Goal: Task Accomplishment & Management: Complete application form

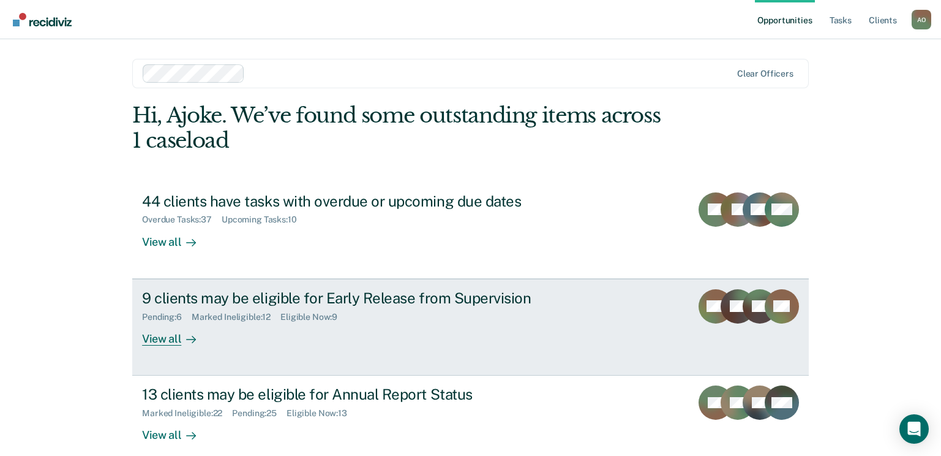
click at [159, 339] on div "View all" at bounding box center [176, 333] width 69 height 24
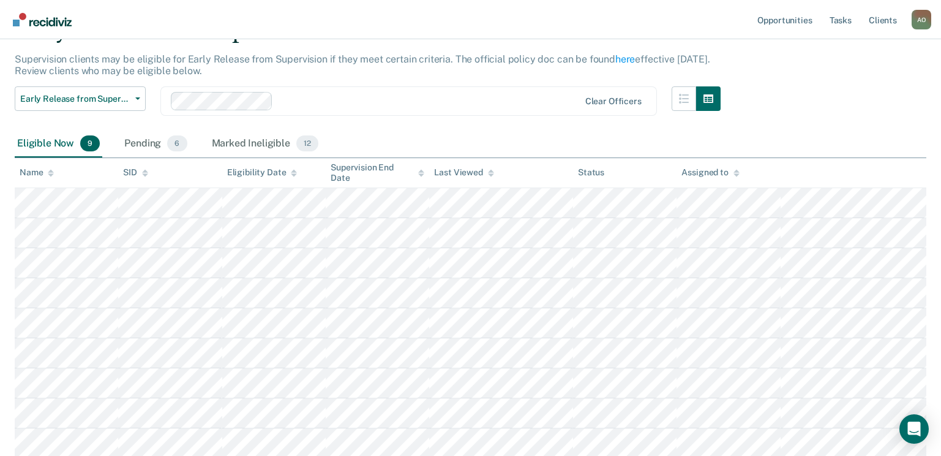
scroll to position [69, 0]
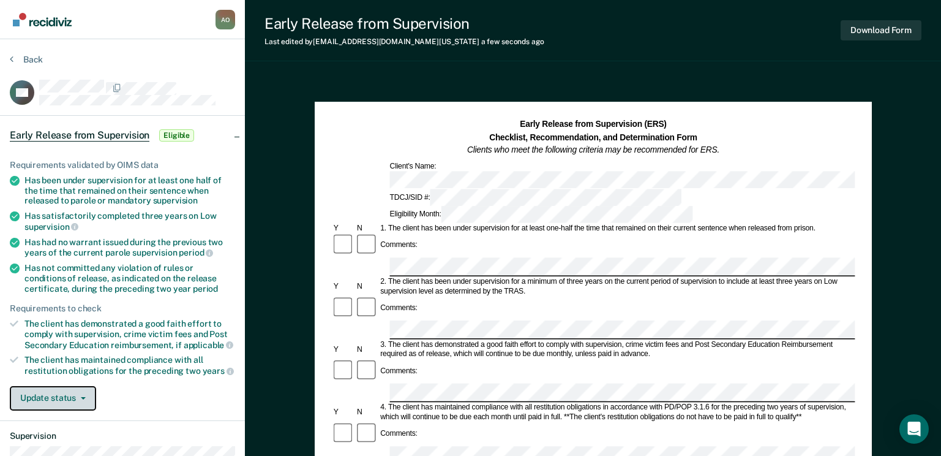
click at [84, 397] on icon "button" at bounding box center [83, 398] width 5 height 2
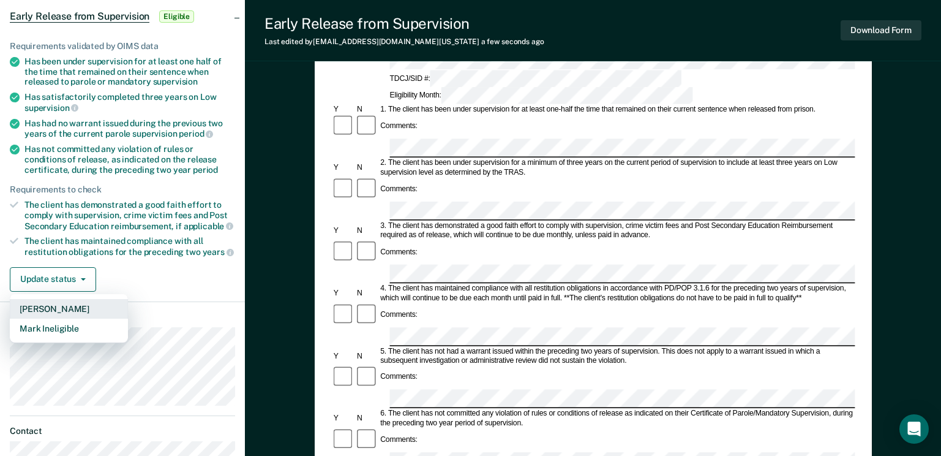
scroll to position [122, 0]
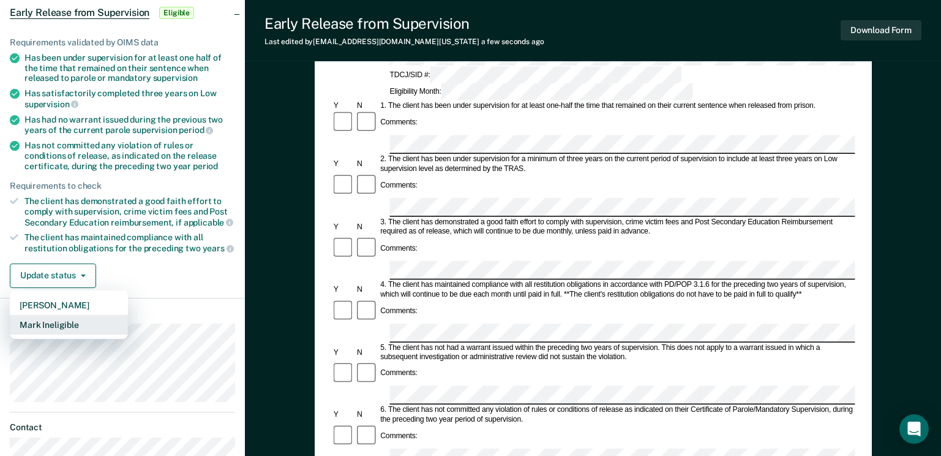
click at [96, 321] on button "Mark Ineligible" at bounding box center [69, 325] width 118 height 20
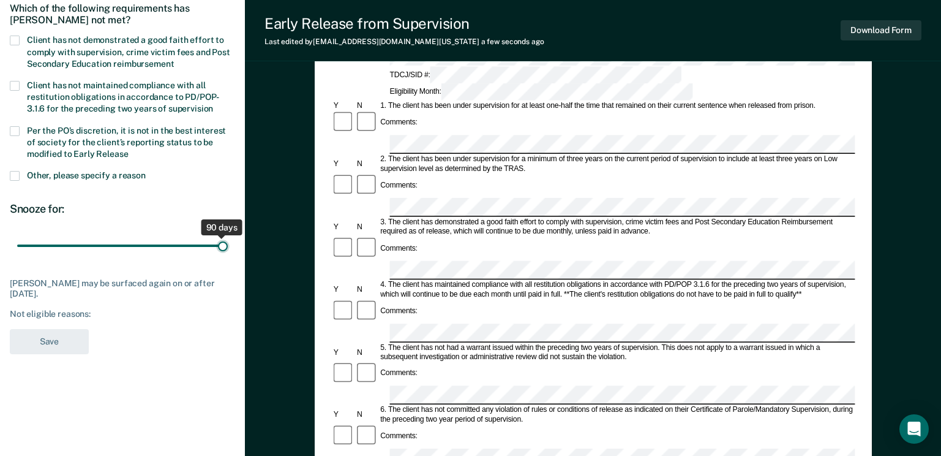
drag, startPoint x: 91, startPoint y: 242, endPoint x: 233, endPoint y: 243, distance: 142.1
type input "90"
click at [228, 243] on input "range" at bounding box center [122, 245] width 211 height 21
click at [19, 40] on span at bounding box center [15, 41] width 10 height 10
click at [174, 59] on input "Client has not demonstrated a good faith effort to comply with supervision, cri…" at bounding box center [174, 59] width 0 height 0
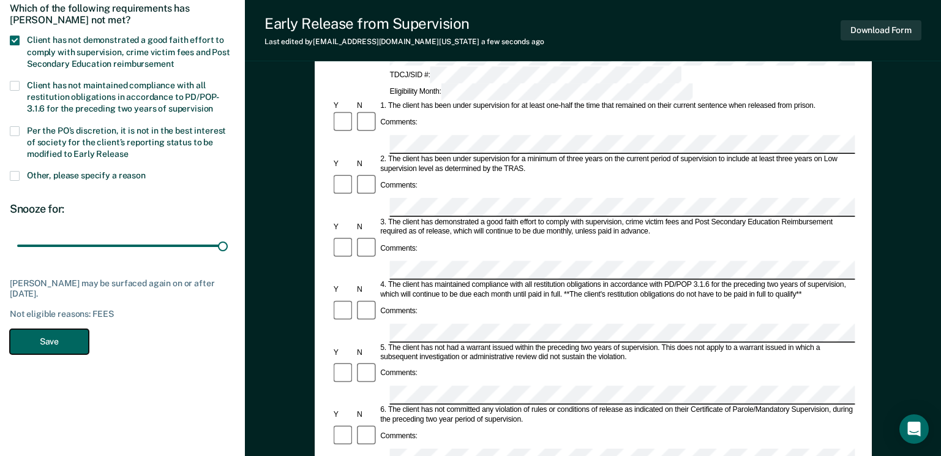
click at [43, 346] on button "Save" at bounding box center [49, 341] width 79 height 25
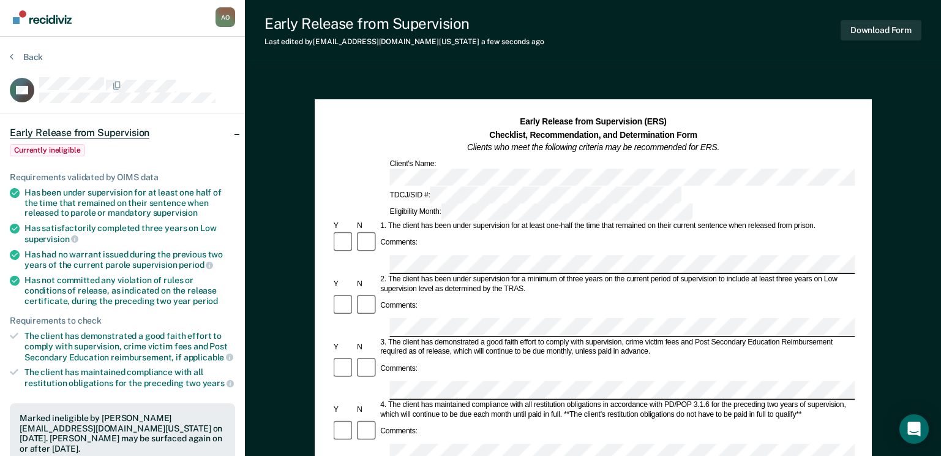
scroll to position [0, 0]
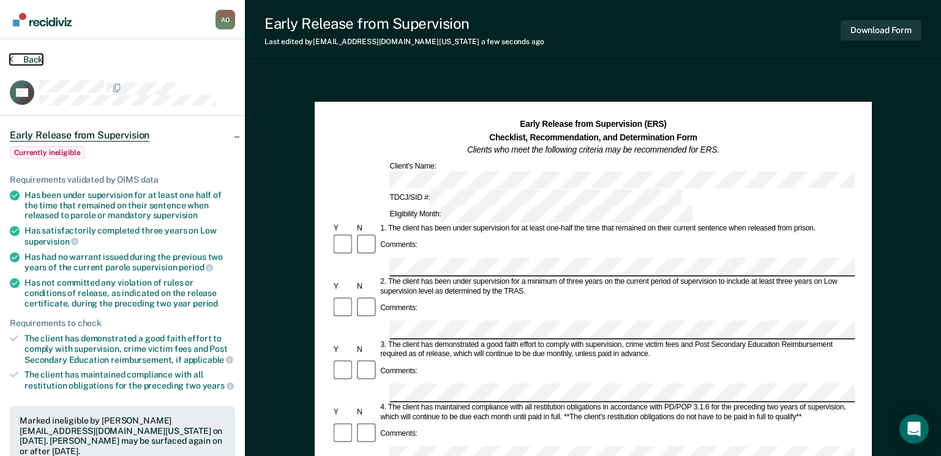
click at [37, 60] on button "Back" at bounding box center [26, 59] width 33 height 11
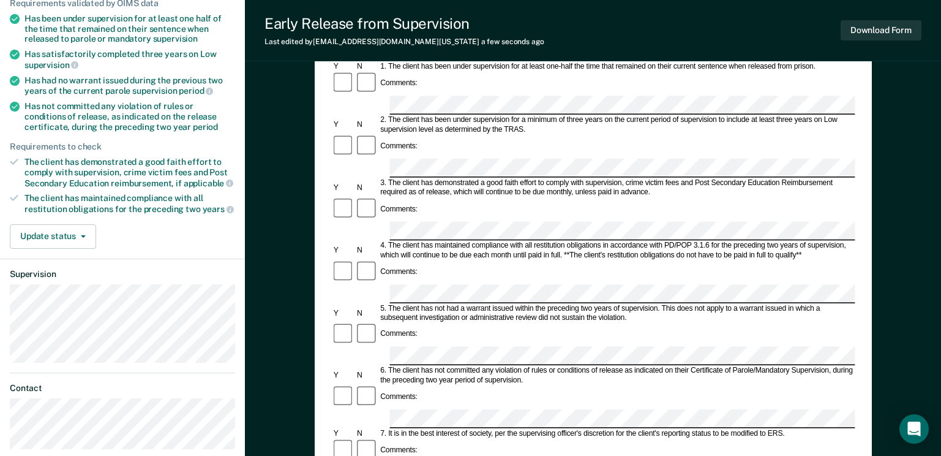
scroll to position [184, 0]
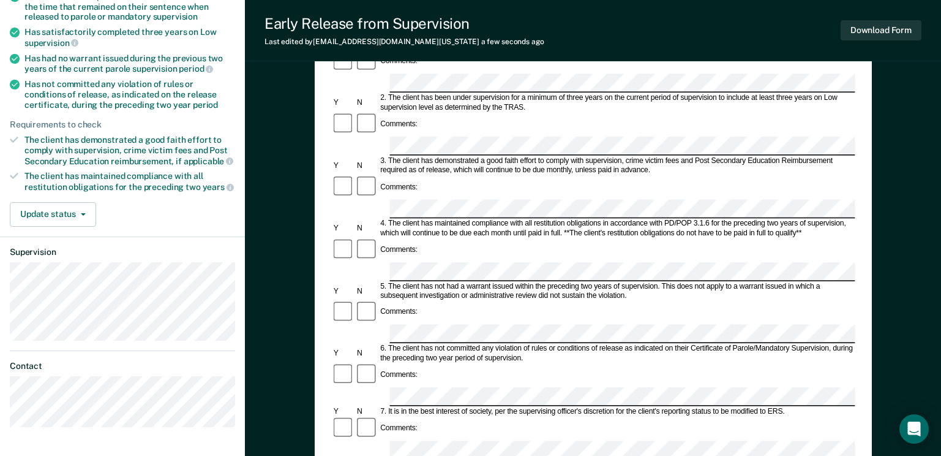
click at [476, 344] on div "6. The client has not committed any violation of rules or conditions of release…" at bounding box center [616, 353] width 476 height 19
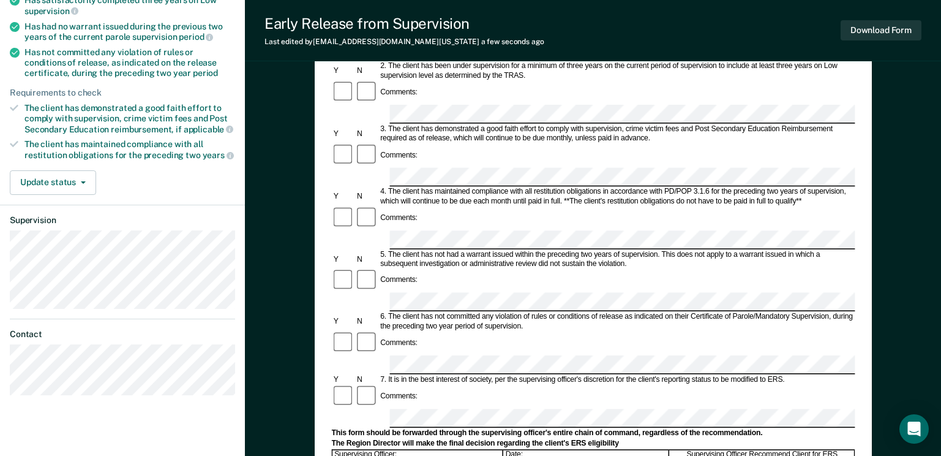
scroll to position [0, 0]
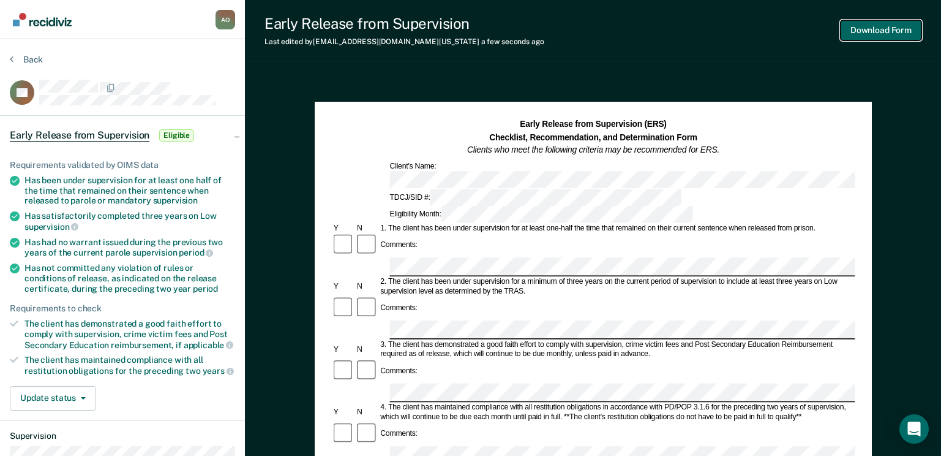
click at [883, 30] on button "Download Form" at bounding box center [881, 30] width 81 height 20
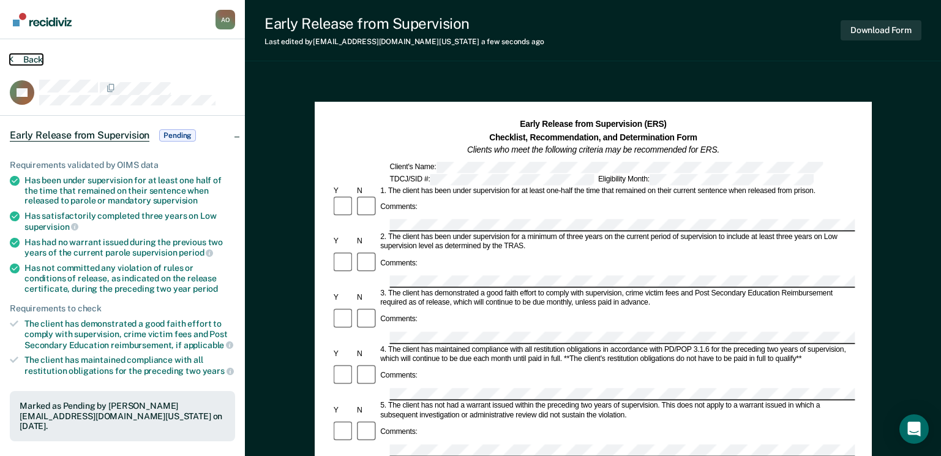
click at [33, 59] on button "Back" at bounding box center [26, 59] width 33 height 11
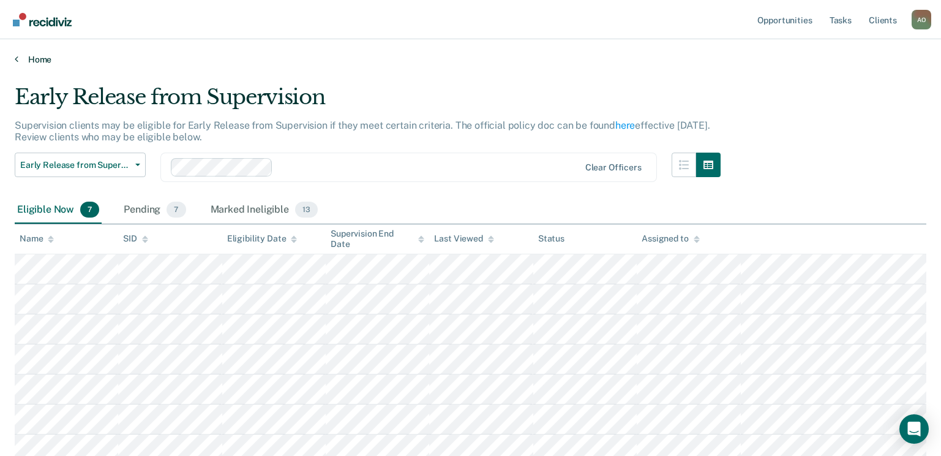
click at [33, 57] on link "Home" at bounding box center [471, 59] width 912 height 11
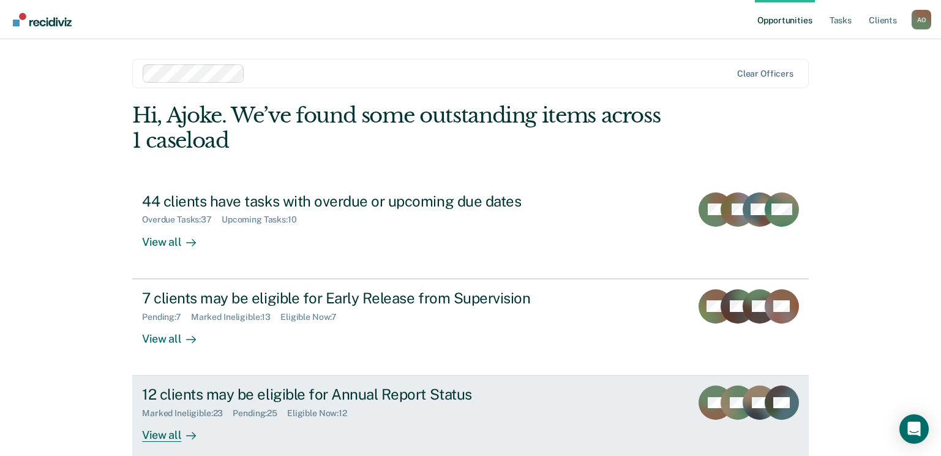
click at [170, 434] on div "View all" at bounding box center [176, 430] width 69 height 24
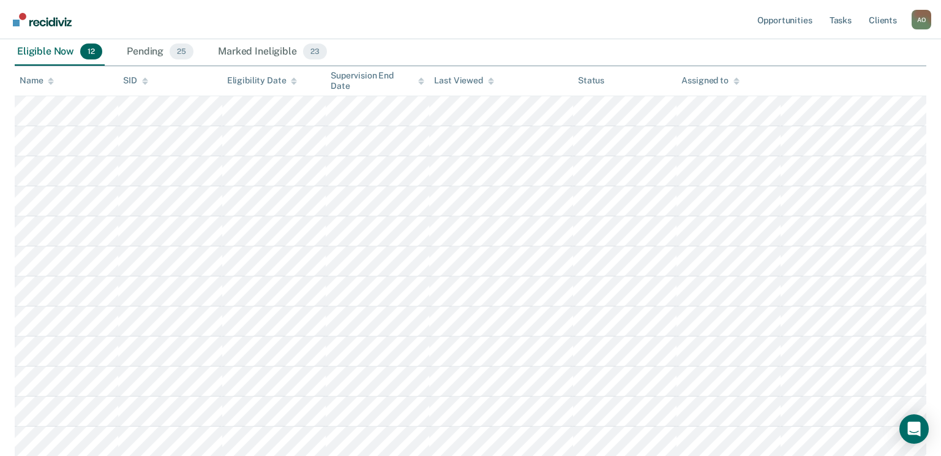
scroll to position [159, 0]
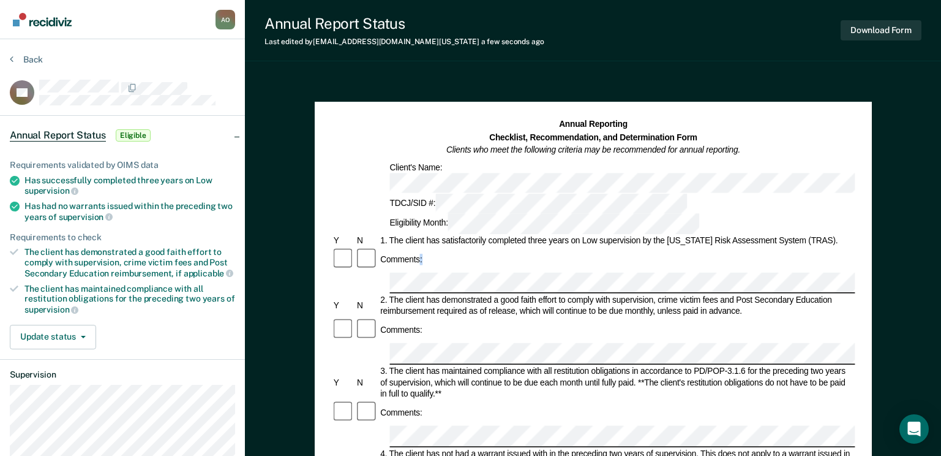
click at [420, 247] on div "Comments:" at bounding box center [593, 259] width 524 height 24
click at [510, 448] on div "4. The client has not had a warrant issued with in the preceding two years of s…" at bounding box center [616, 459] width 476 height 23
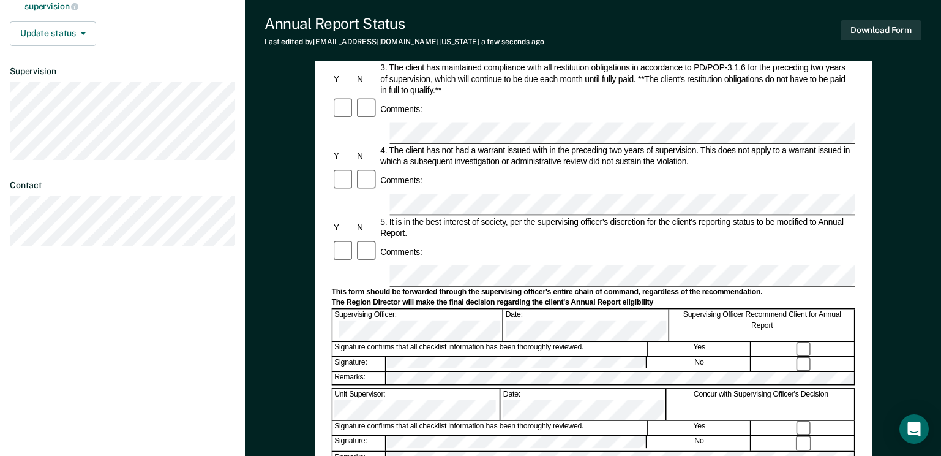
scroll to position [367, 0]
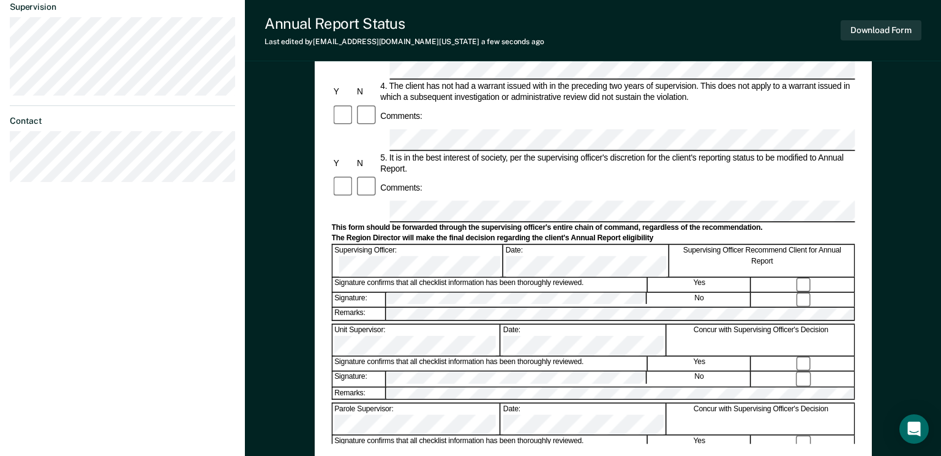
click at [273, 369] on div "Annual Reporting Checklist, Recommendation, and Determination Form Clients who …" at bounding box center [593, 132] width 696 height 847
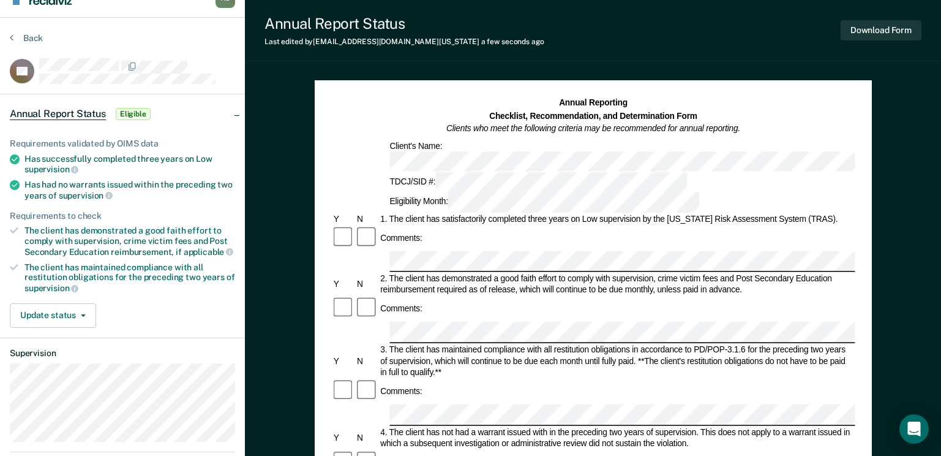
scroll to position [0, 0]
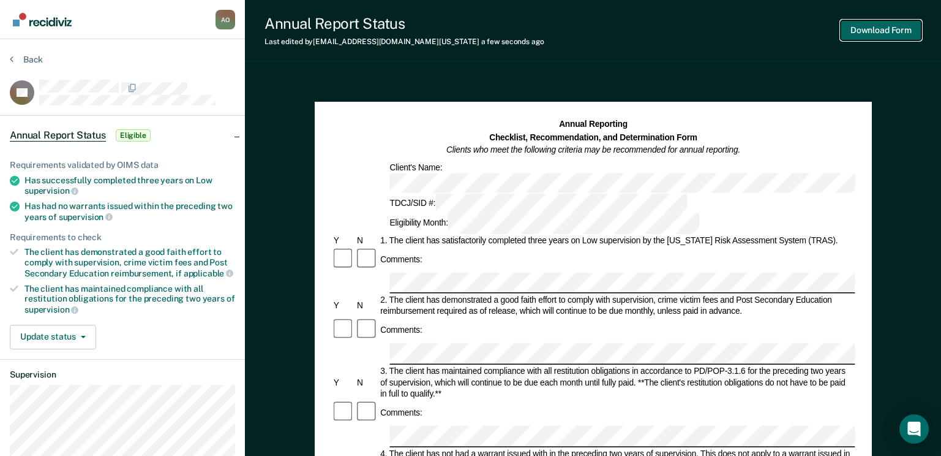
click at [886, 29] on button "Download Form" at bounding box center [881, 30] width 81 height 20
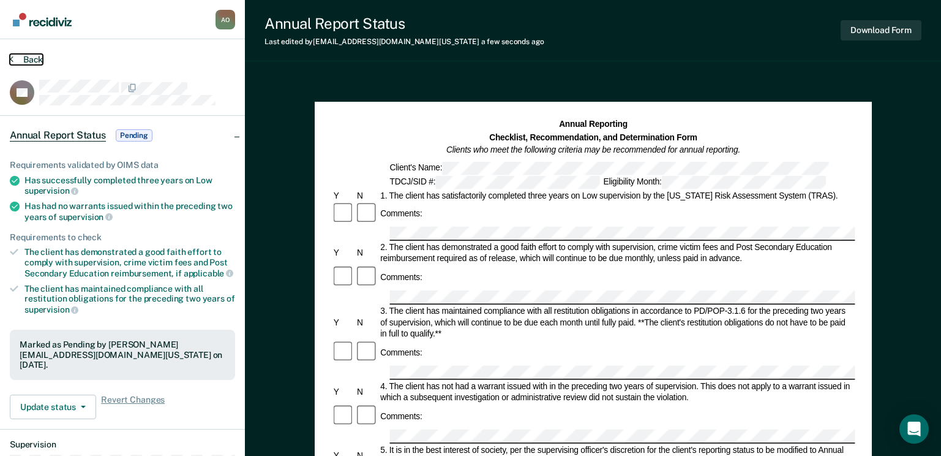
click at [34, 55] on button "Back" at bounding box center [26, 59] width 33 height 11
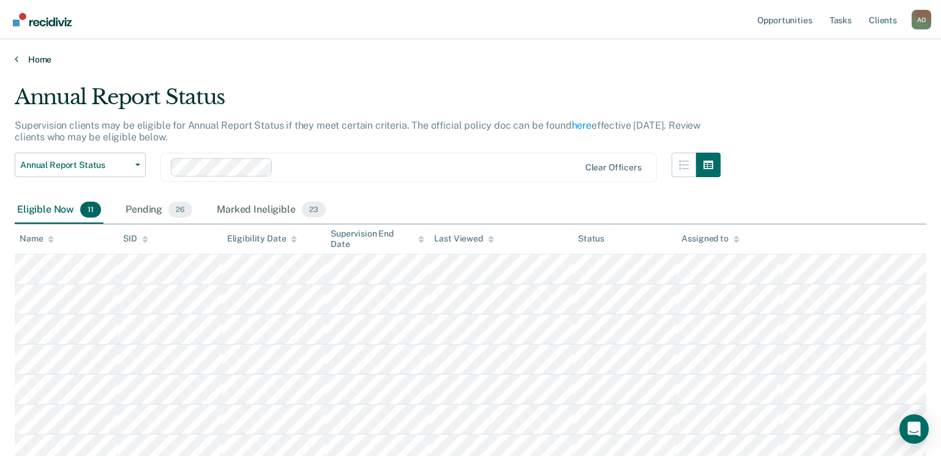
click at [37, 58] on link "Home" at bounding box center [471, 59] width 912 height 11
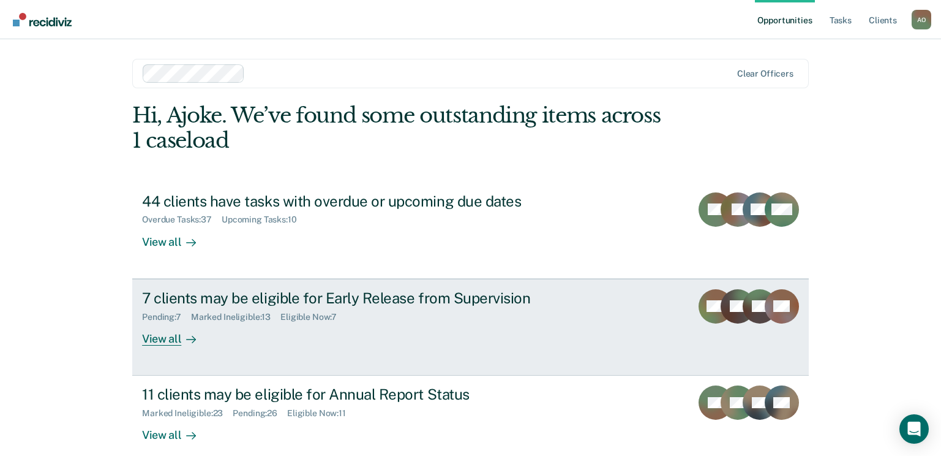
click at [159, 338] on div "View all" at bounding box center [176, 333] width 69 height 24
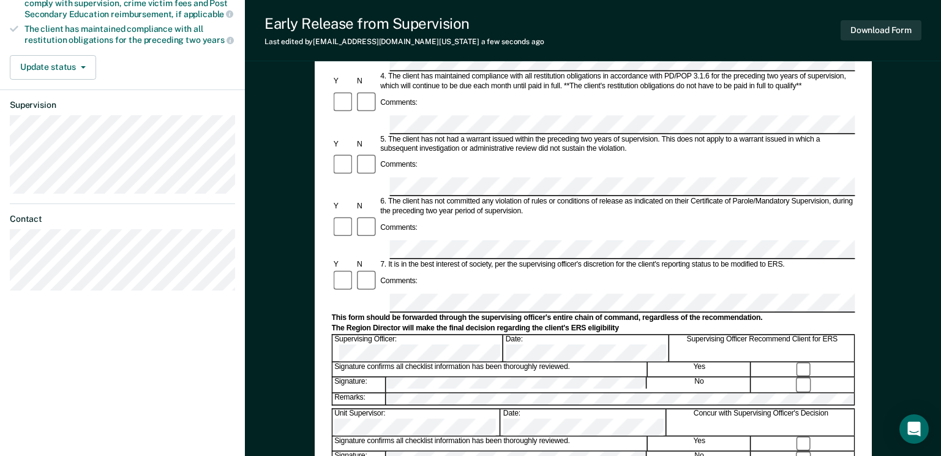
scroll to position [367, 0]
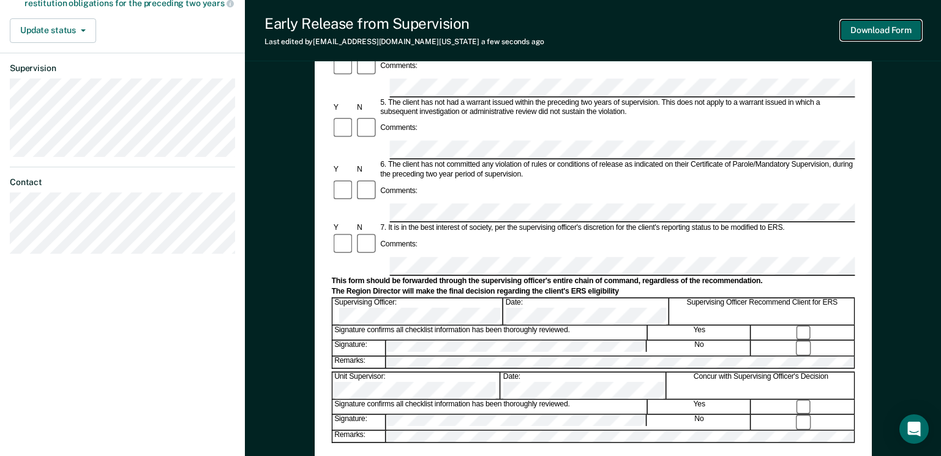
click at [877, 28] on button "Download Form" at bounding box center [881, 30] width 81 height 20
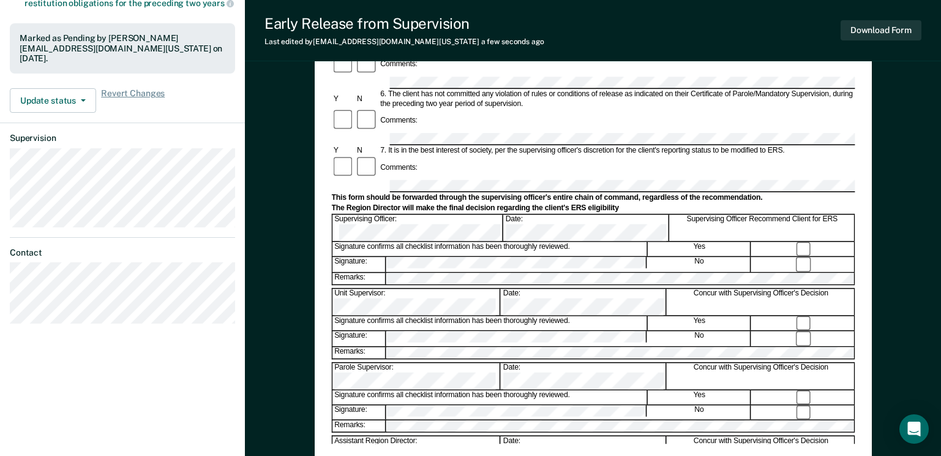
scroll to position [0, 0]
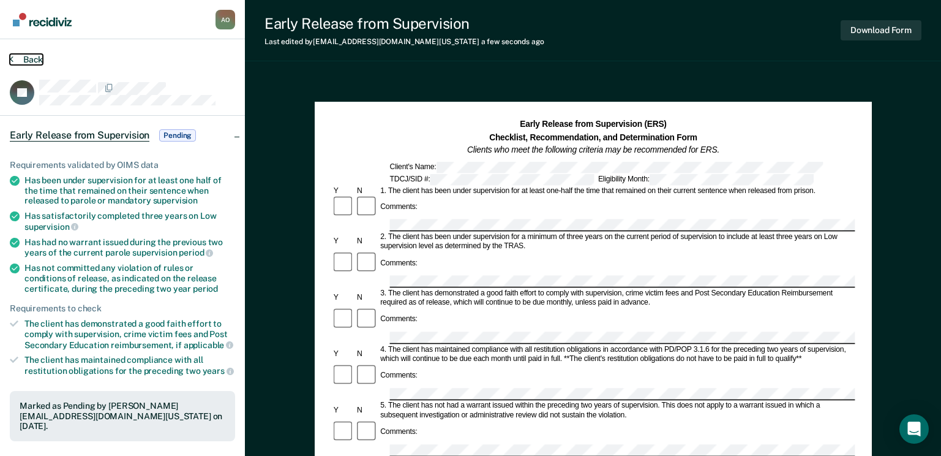
click at [28, 57] on button "Back" at bounding box center [26, 59] width 33 height 11
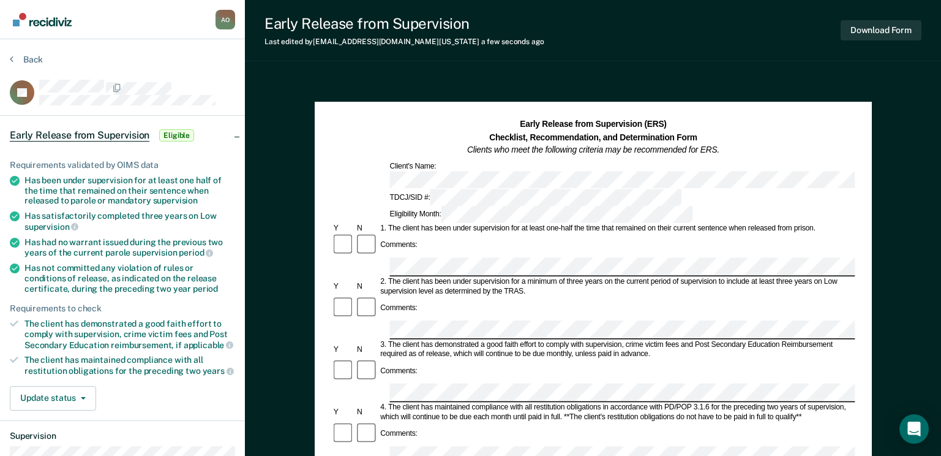
click at [485, 233] on div "Comments:" at bounding box center [593, 245] width 524 height 24
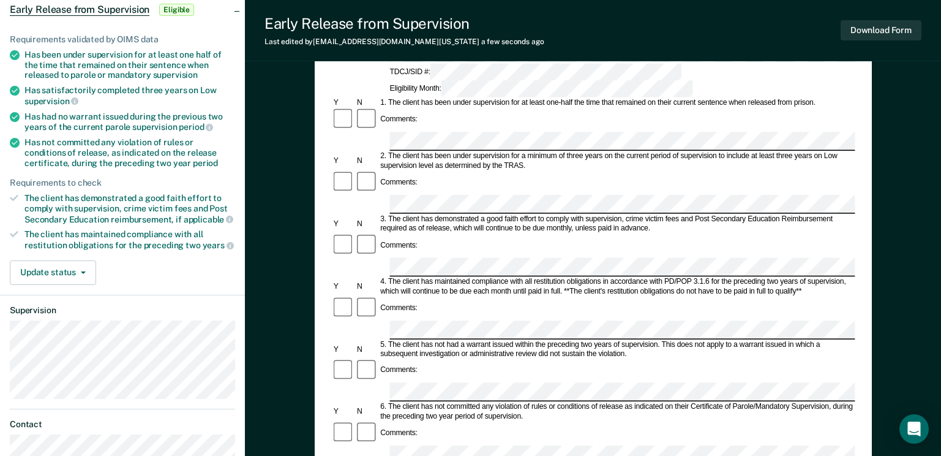
scroll to position [122, 0]
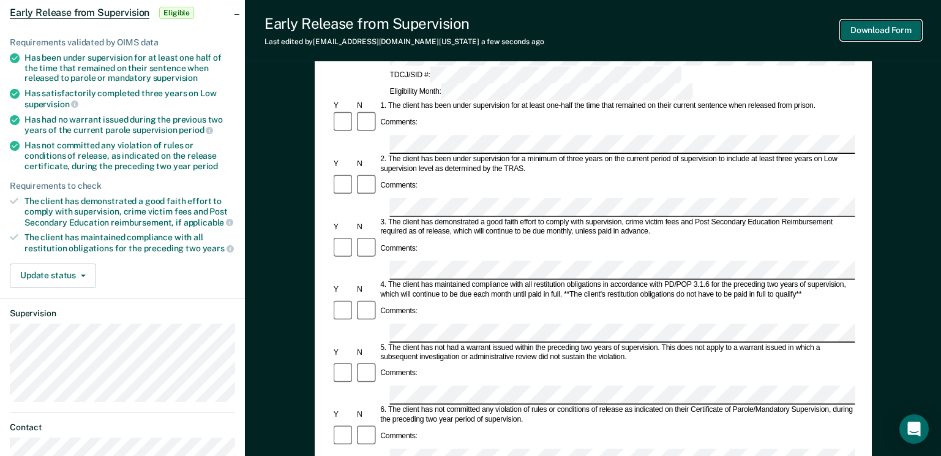
click at [879, 28] on button "Download Form" at bounding box center [881, 30] width 81 height 20
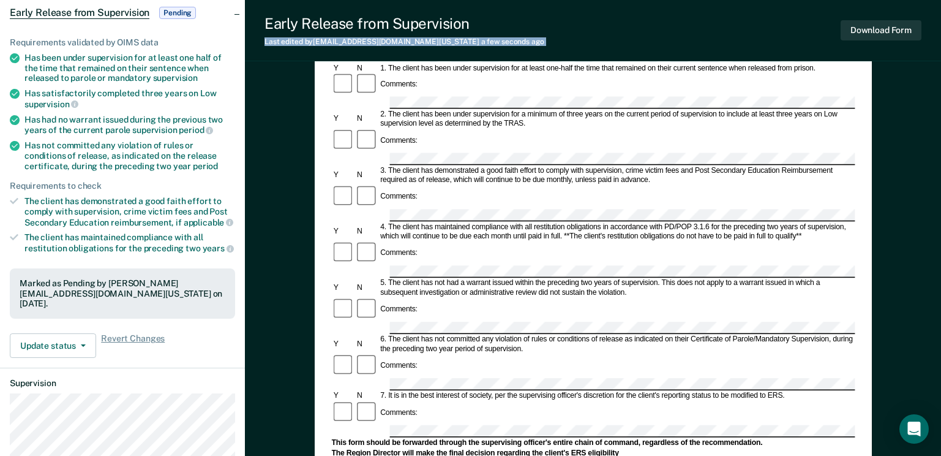
drag, startPoint x: 370, startPoint y: 38, endPoint x: 721, endPoint y: 25, distance: 351.7
click at [721, 25] on div "Early Release from Supervision Last edited by [PERSON_NAME][EMAIL_ADDRESS][DOMA…" at bounding box center [593, 30] width 696 height 61
drag, startPoint x: 721, startPoint y: 25, endPoint x: 884, endPoint y: 32, distance: 163.0
click at [884, 32] on button "Download Form" at bounding box center [881, 30] width 81 height 20
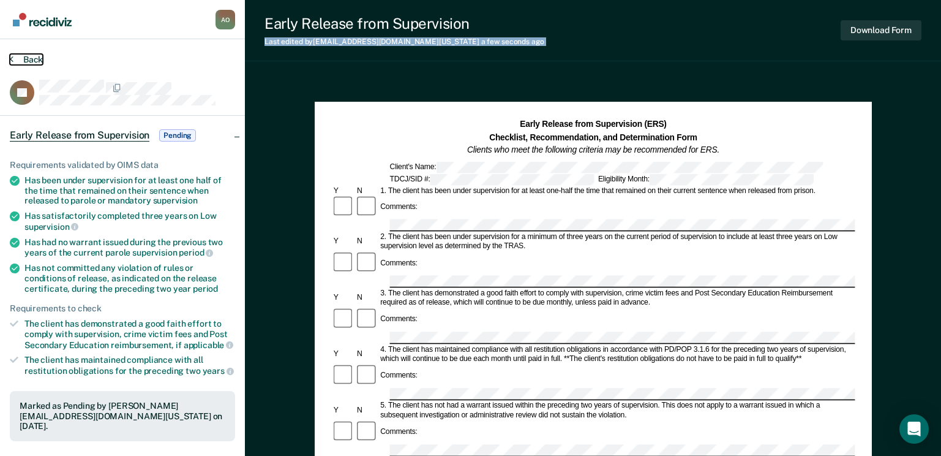
click at [37, 58] on button "Back" at bounding box center [26, 59] width 33 height 11
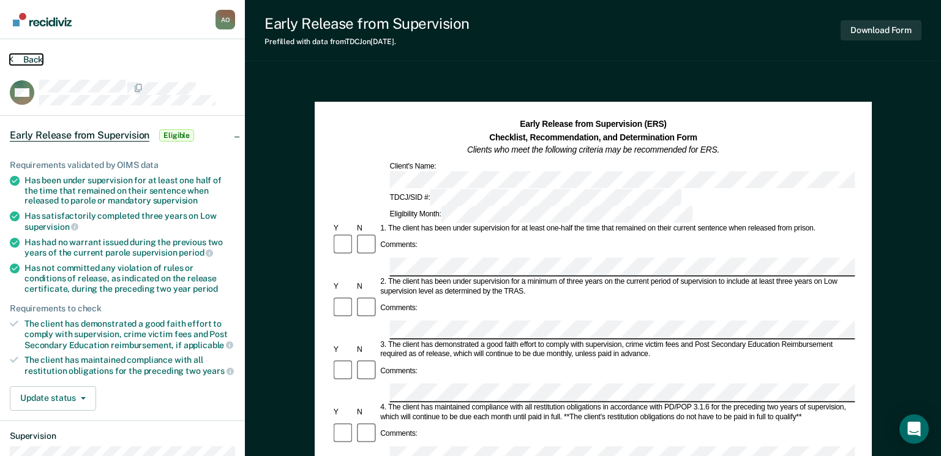
click at [32, 58] on button "Back" at bounding box center [26, 59] width 33 height 11
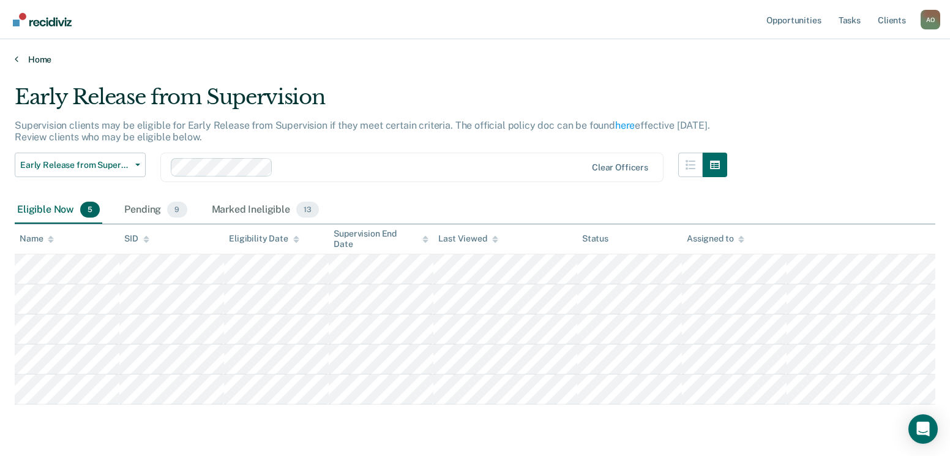
click at [35, 58] on link "Home" at bounding box center [475, 59] width 921 height 11
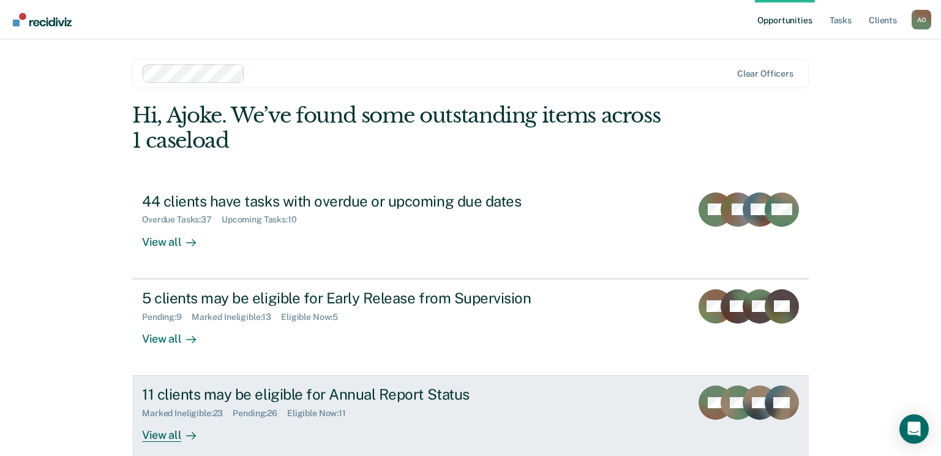
click at [162, 431] on div "View all" at bounding box center [176, 430] width 69 height 24
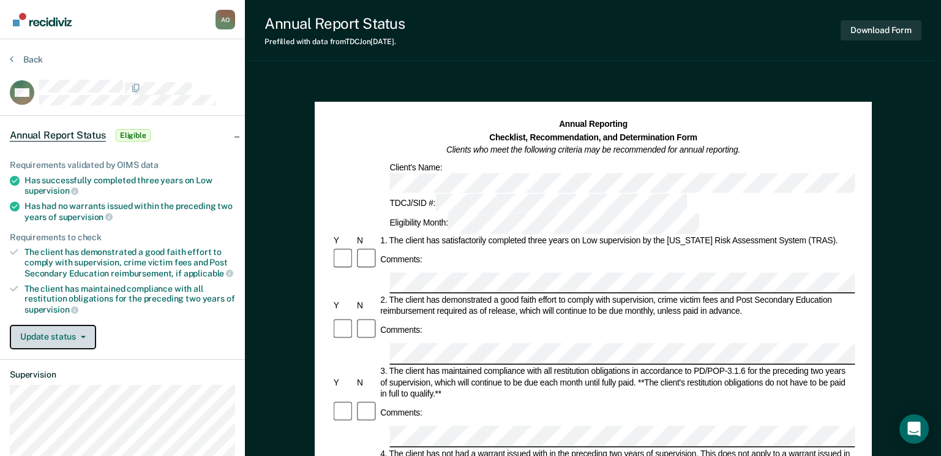
click at [84, 336] on icon "button" at bounding box center [83, 337] width 5 height 2
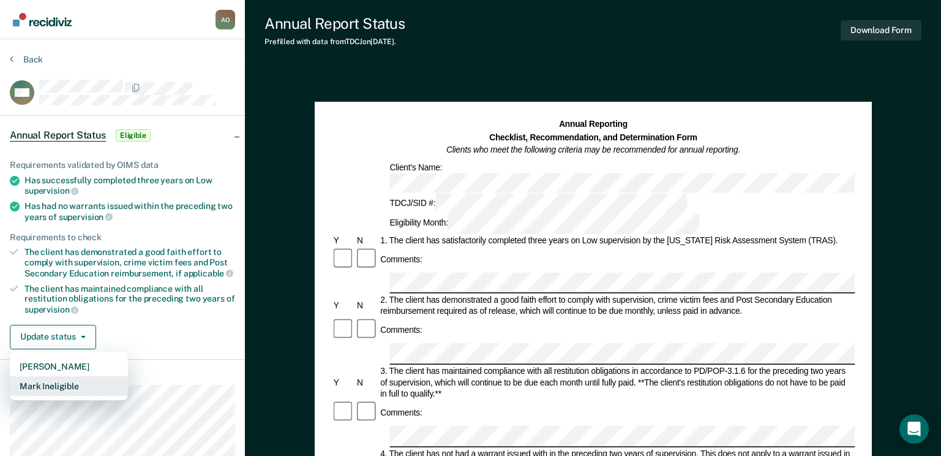
click at [77, 385] on button "Mark Ineligible" at bounding box center [69, 386] width 118 height 20
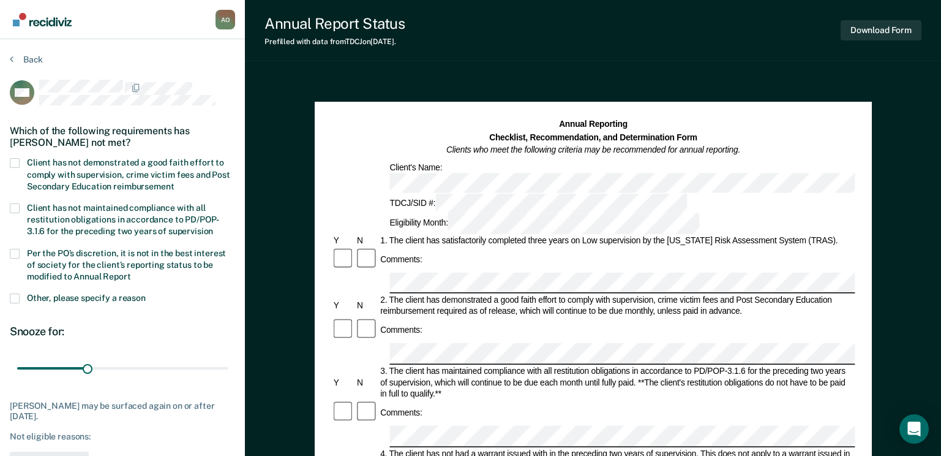
click at [16, 163] on span at bounding box center [15, 163] width 10 height 10
click at [174, 182] on input "Client has not demonstrated a good faith effort to comply with supervision, cri…" at bounding box center [174, 182] width 0 height 0
drag, startPoint x: 88, startPoint y: 367, endPoint x: 306, endPoint y: 367, distance: 217.4
type input "90"
click at [228, 367] on input "range" at bounding box center [122, 368] width 211 height 21
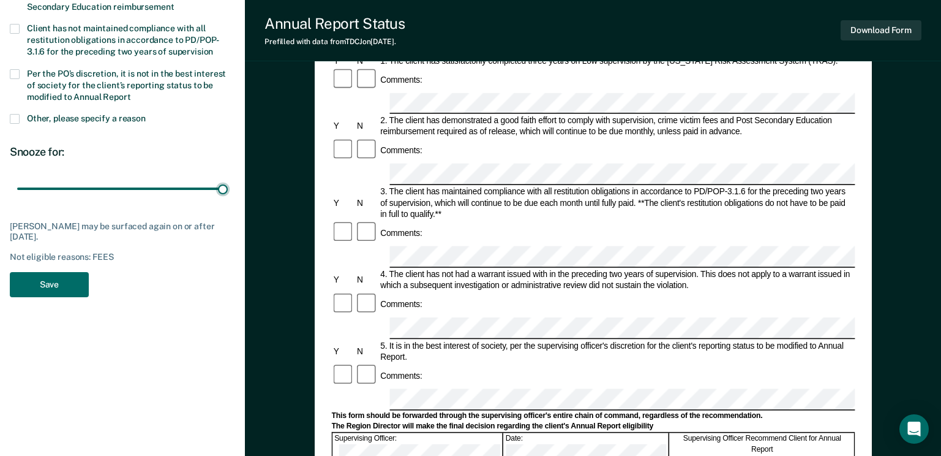
scroll to position [184, 0]
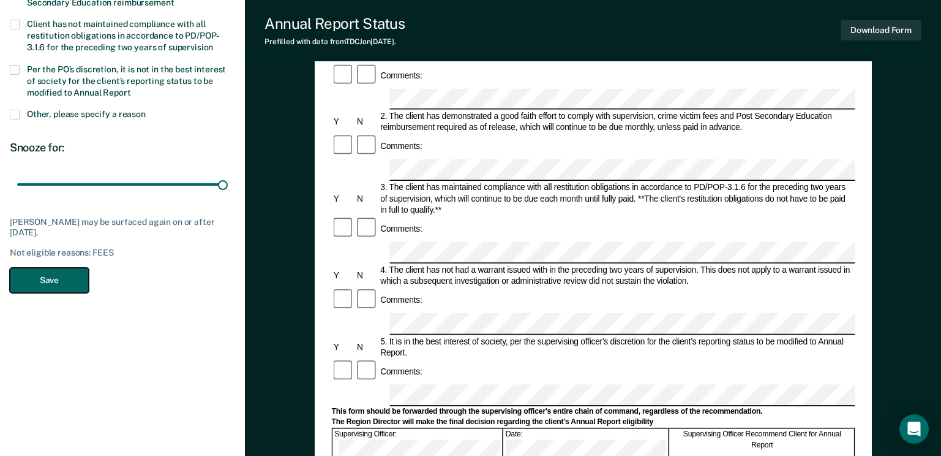
click at [45, 277] on button "Save" at bounding box center [49, 280] width 79 height 25
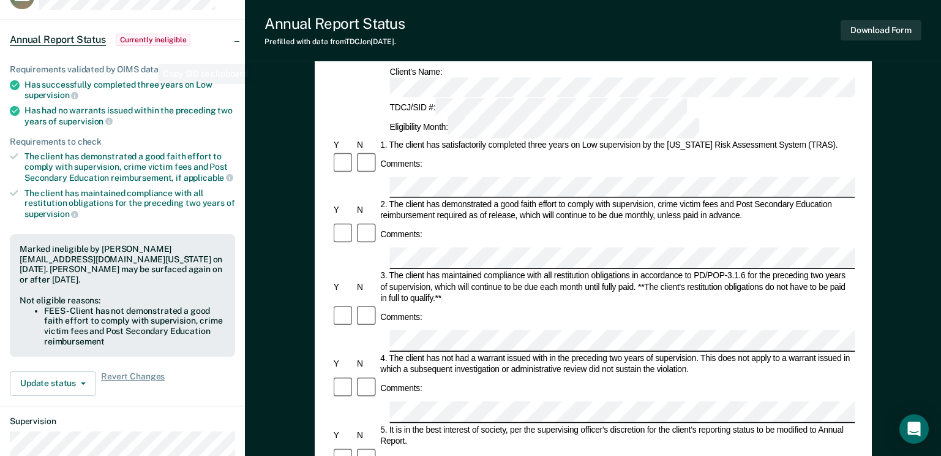
scroll to position [0, 0]
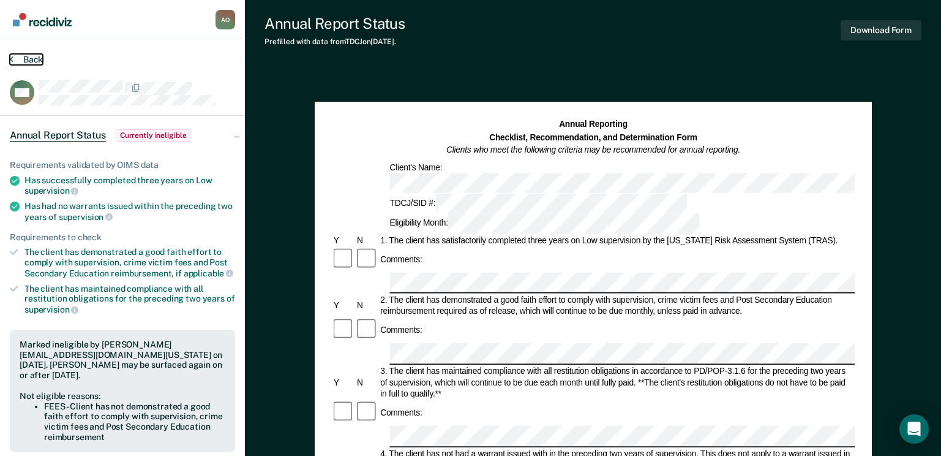
click at [39, 56] on button "Back" at bounding box center [26, 59] width 33 height 11
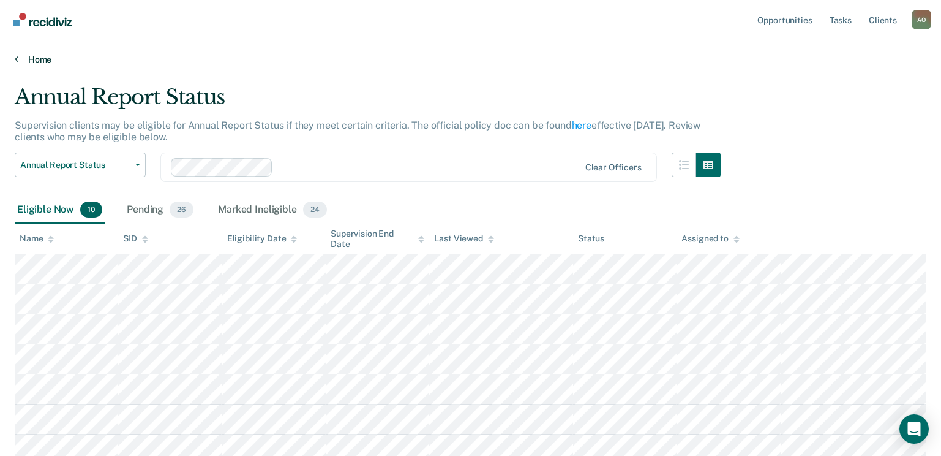
click at [43, 55] on link "Home" at bounding box center [471, 59] width 912 height 11
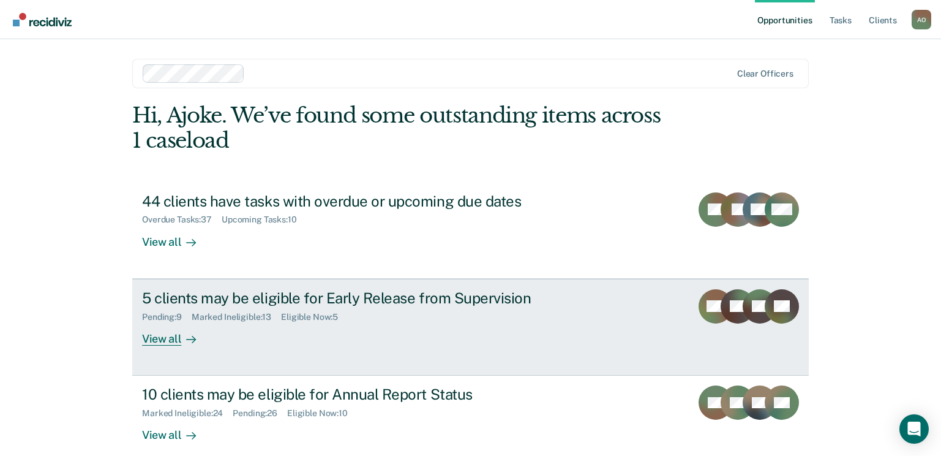
click at [163, 342] on div "View all" at bounding box center [176, 333] width 69 height 24
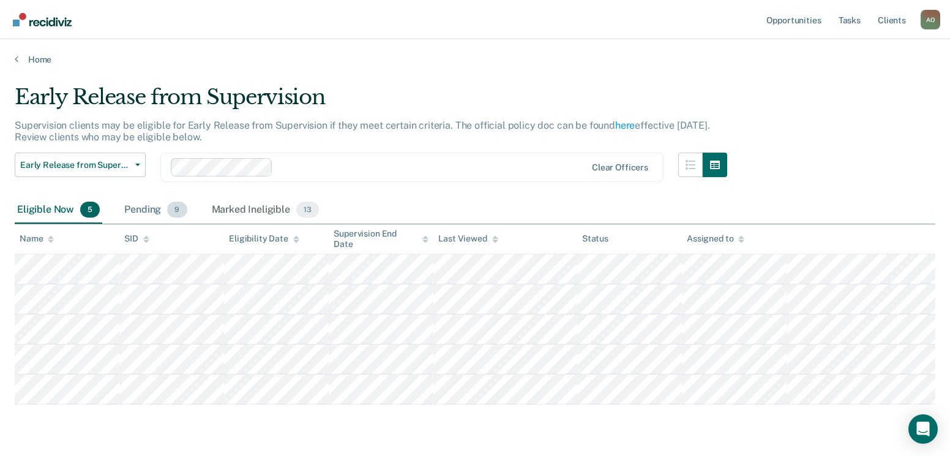
click at [141, 208] on div "Pending 9" at bounding box center [155, 210] width 67 height 27
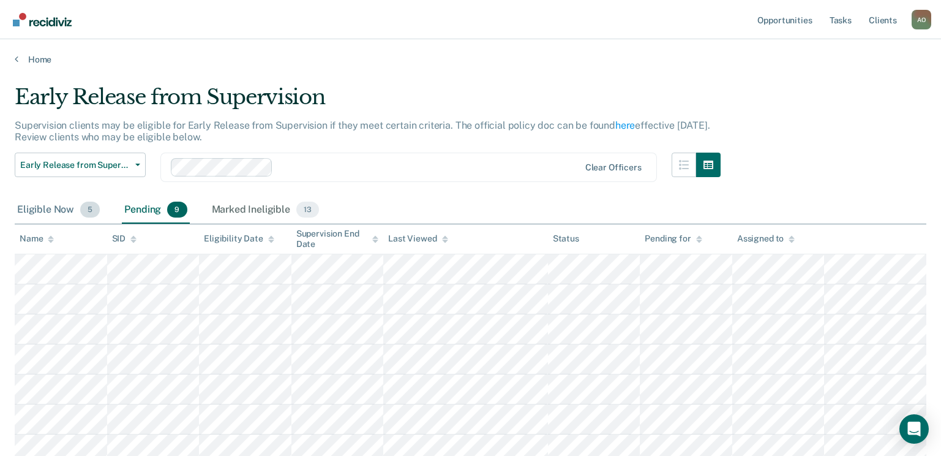
click at [41, 207] on div "Eligible Now 5" at bounding box center [59, 210] width 88 height 27
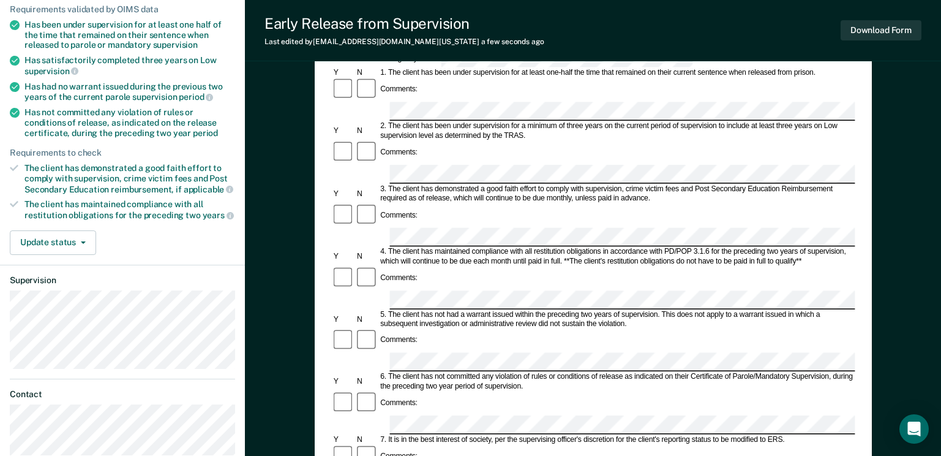
scroll to position [184, 0]
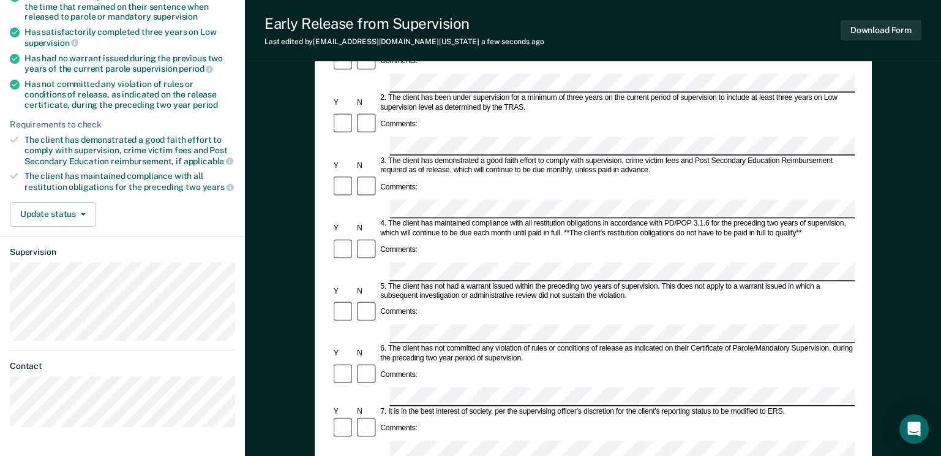
click at [467, 363] on div "Comments:" at bounding box center [593, 375] width 524 height 24
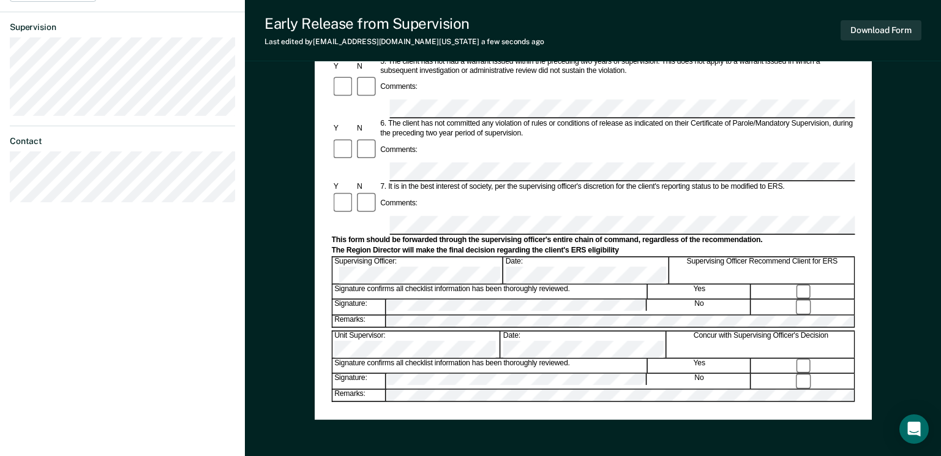
scroll to position [39, 0]
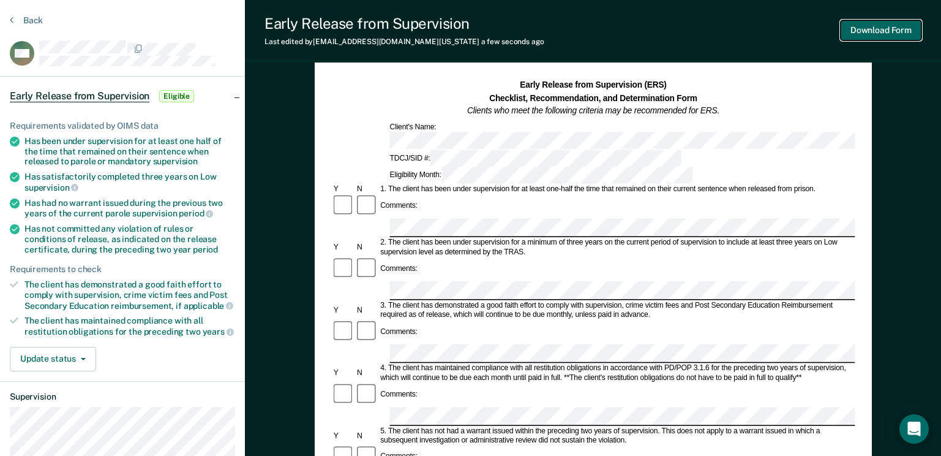
click at [885, 29] on button "Download Form" at bounding box center [881, 30] width 81 height 20
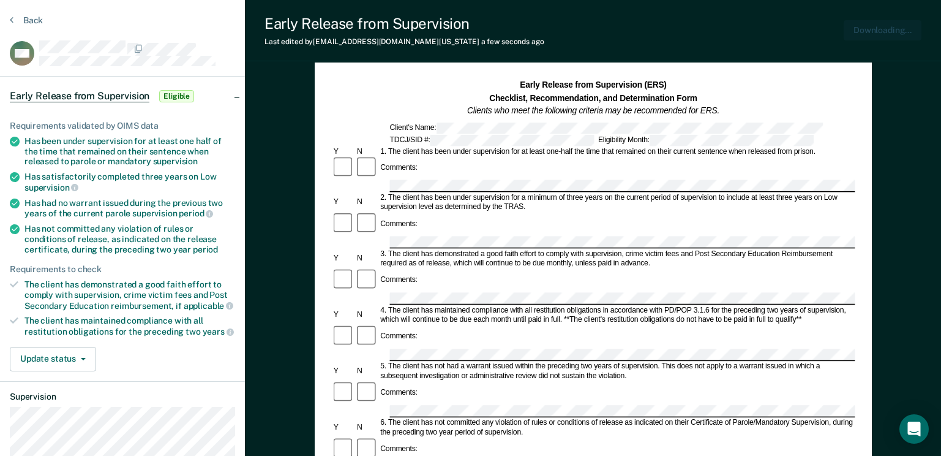
scroll to position [0, 0]
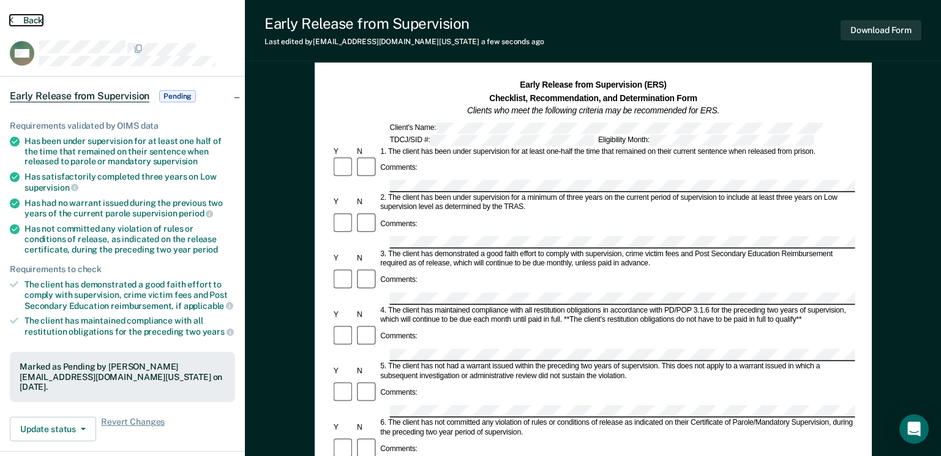
click at [32, 20] on button "Back" at bounding box center [26, 20] width 33 height 11
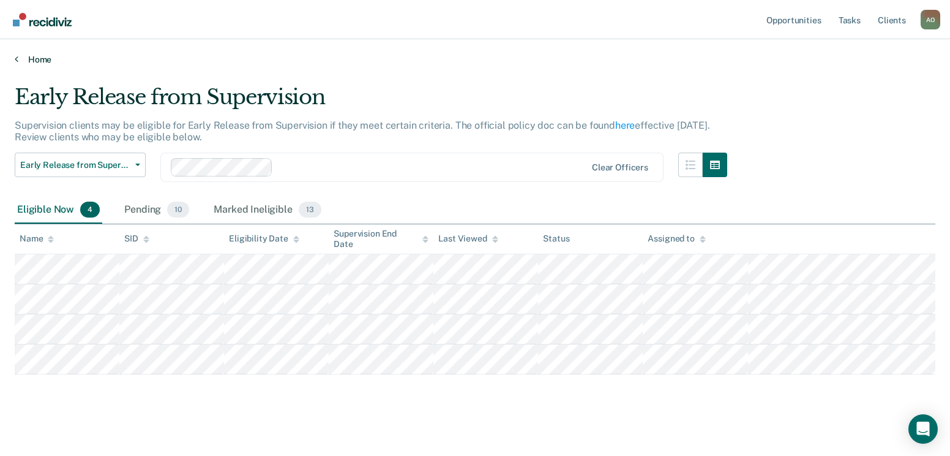
click at [39, 58] on link "Home" at bounding box center [475, 59] width 921 height 11
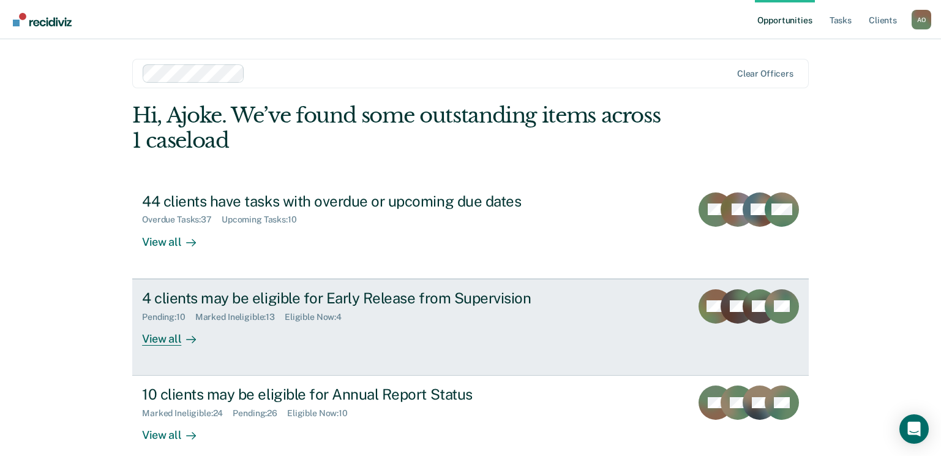
click at [150, 342] on div "View all" at bounding box center [176, 333] width 69 height 24
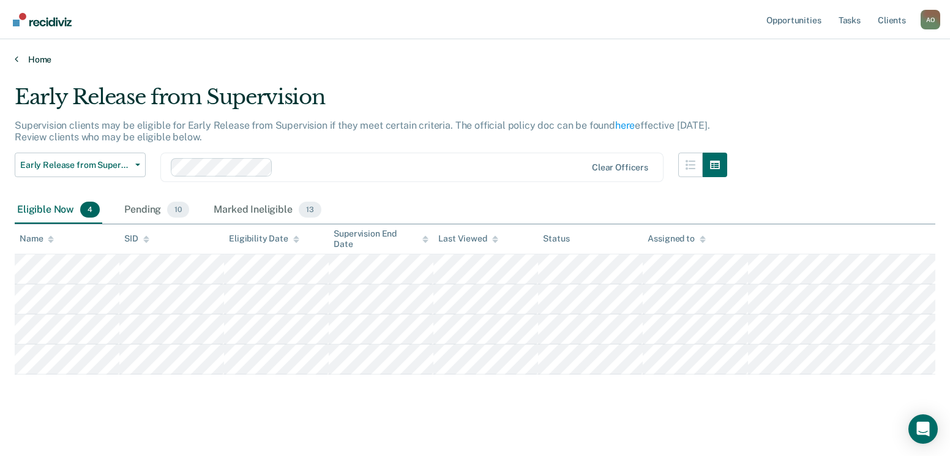
click at [29, 57] on link "Home" at bounding box center [475, 59] width 921 height 11
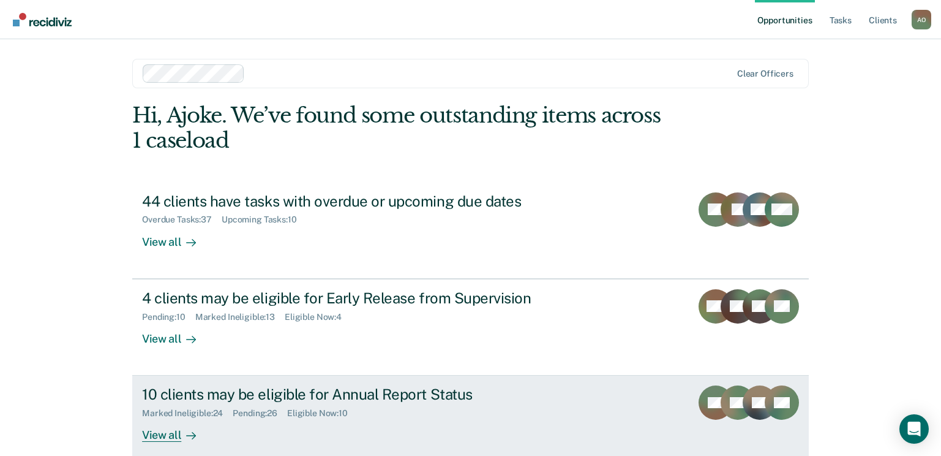
click at [159, 433] on div "View all" at bounding box center [176, 430] width 69 height 24
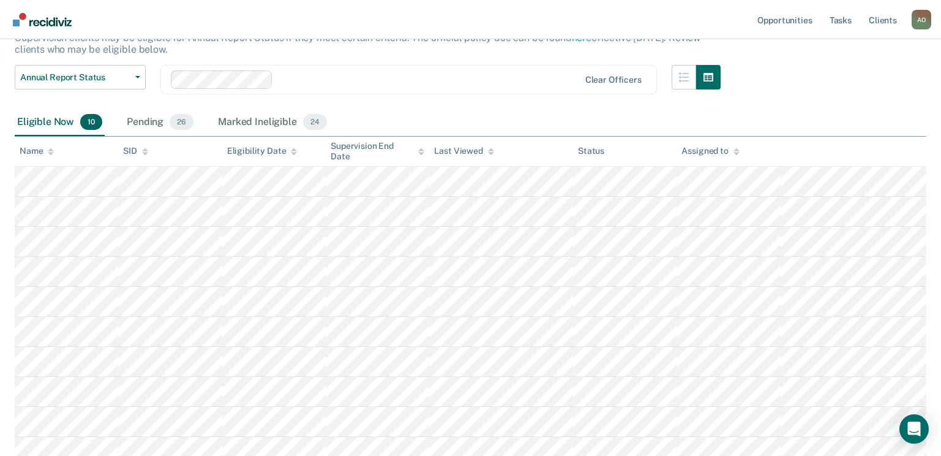
scroll to position [99, 0]
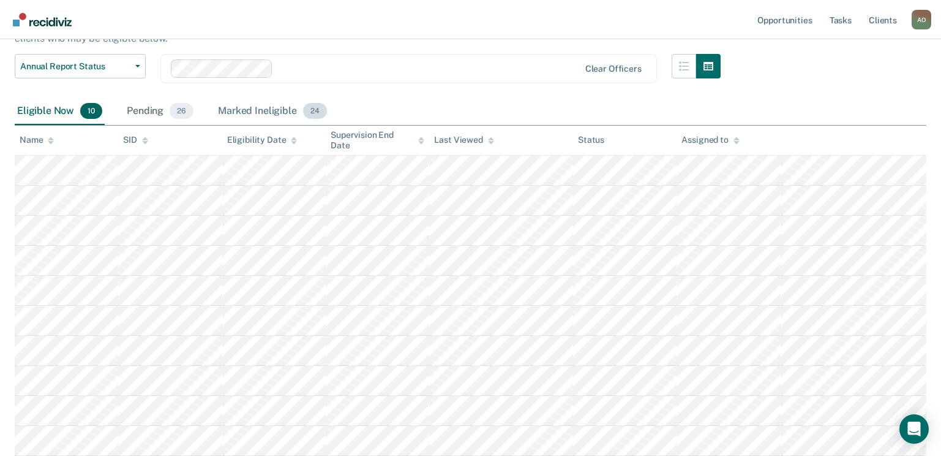
click at [276, 112] on div "Marked Ineligible 24" at bounding box center [272, 111] width 113 height 27
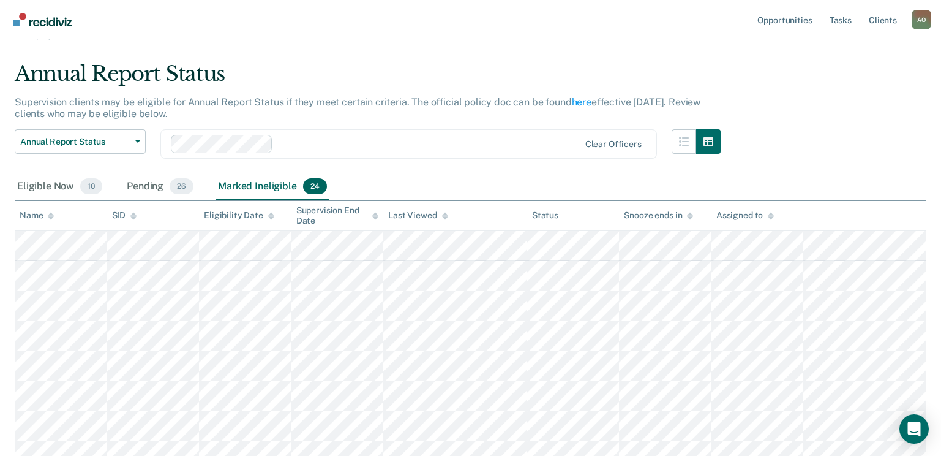
scroll to position [0, 0]
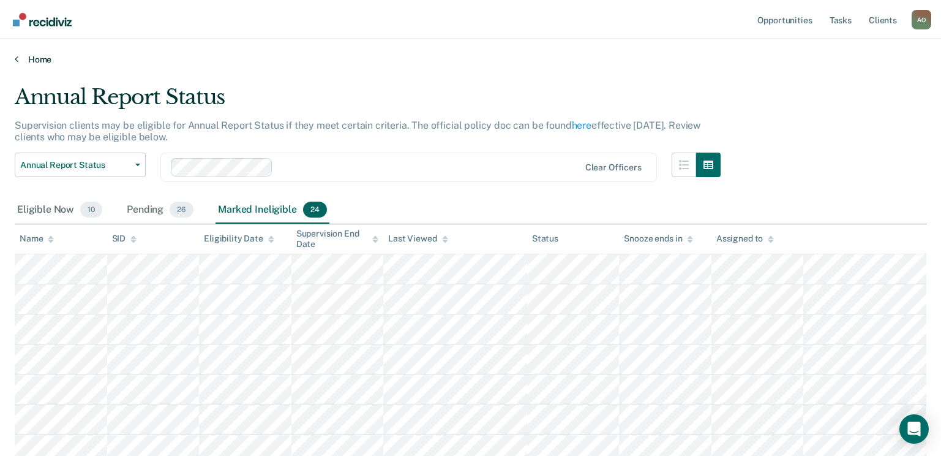
click at [34, 59] on link "Home" at bounding box center [471, 59] width 912 height 11
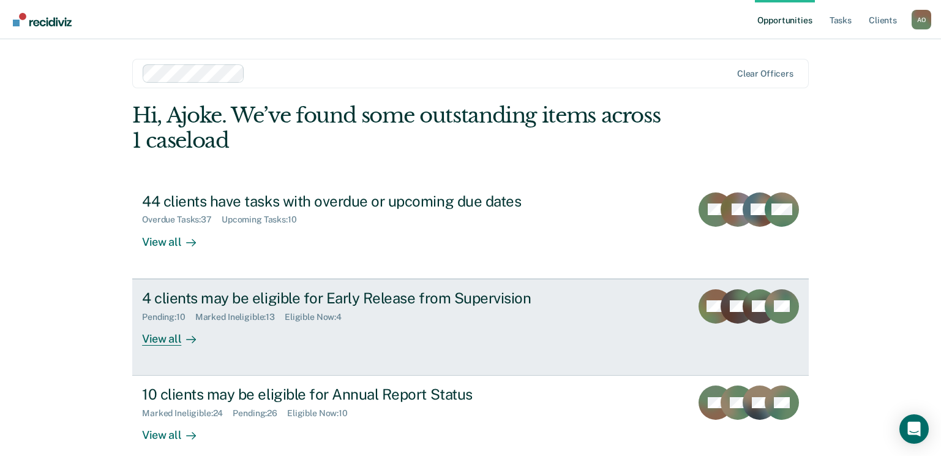
click at [163, 334] on div "View all" at bounding box center [176, 333] width 69 height 24
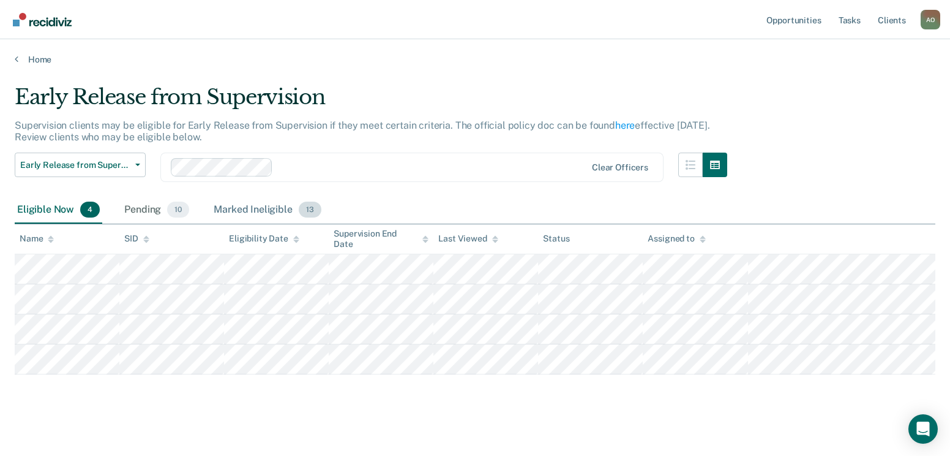
click at [247, 206] on div "Marked Ineligible 13" at bounding box center [267, 210] width 112 height 27
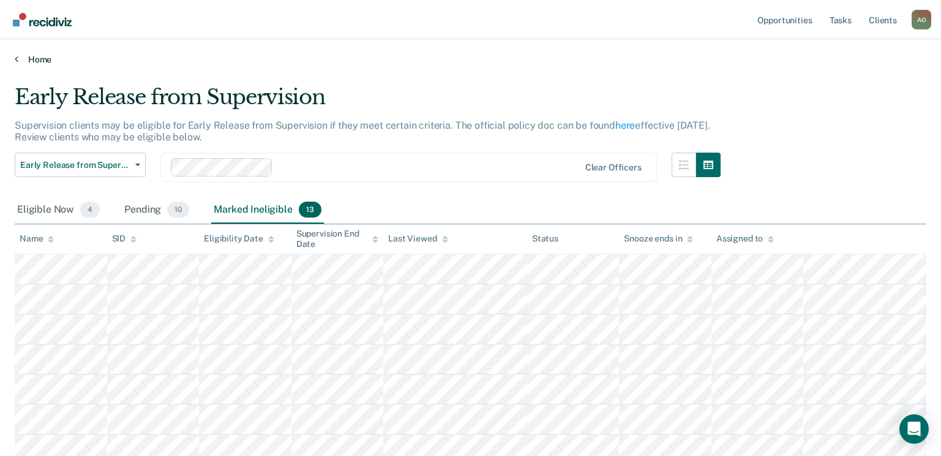
click at [42, 54] on link "Home" at bounding box center [471, 59] width 912 height 11
